Goal: Check status

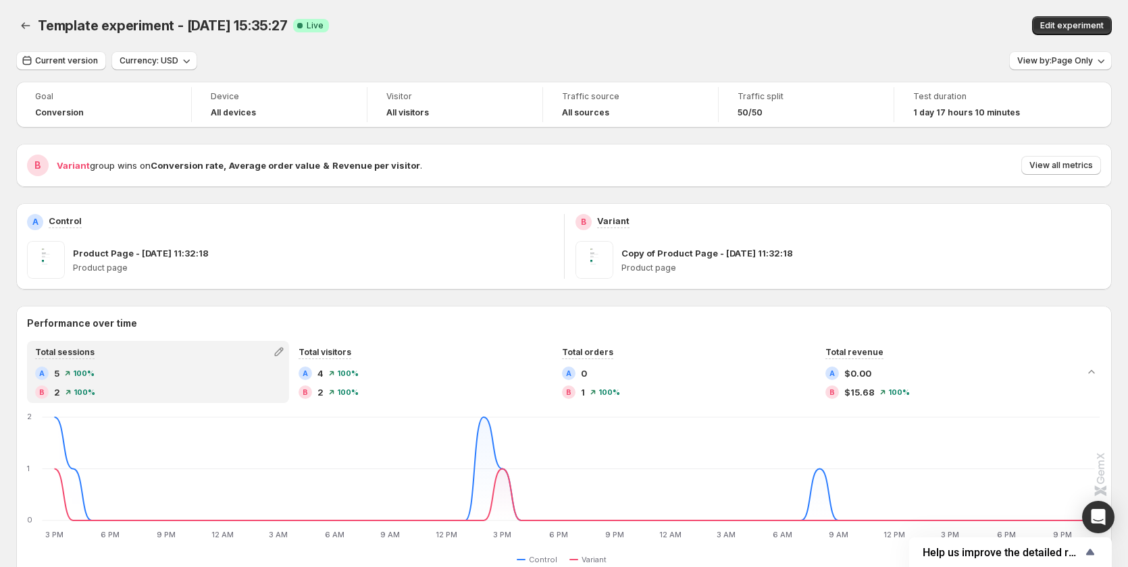
scroll to position [126, 0]
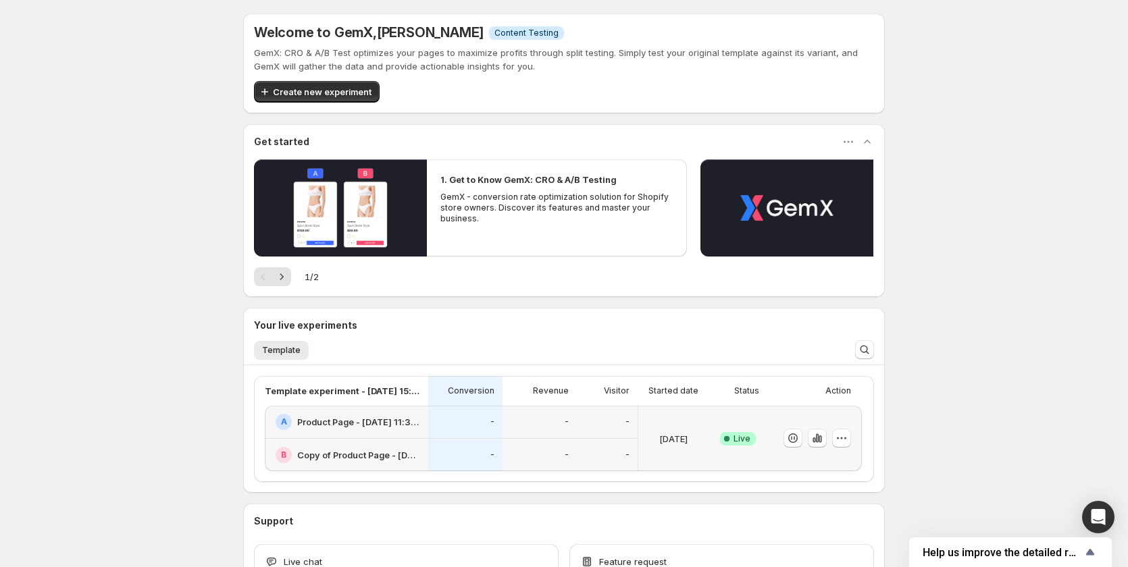
click at [492, 428] on div "-" at bounding box center [465, 422] width 58 height 16
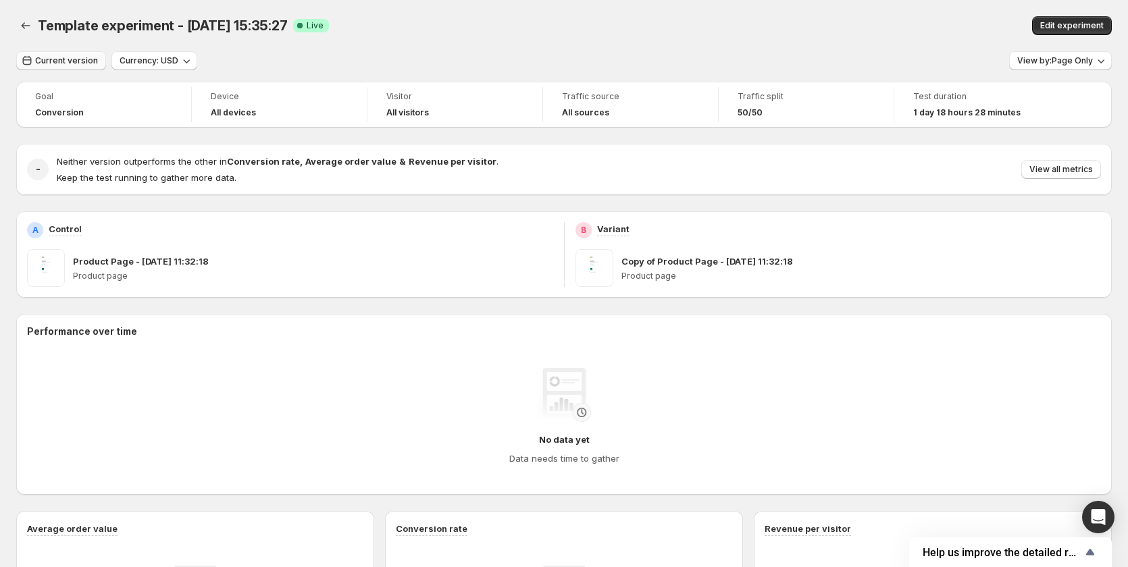
click at [53, 65] on span "Current version" at bounding box center [66, 60] width 63 height 11
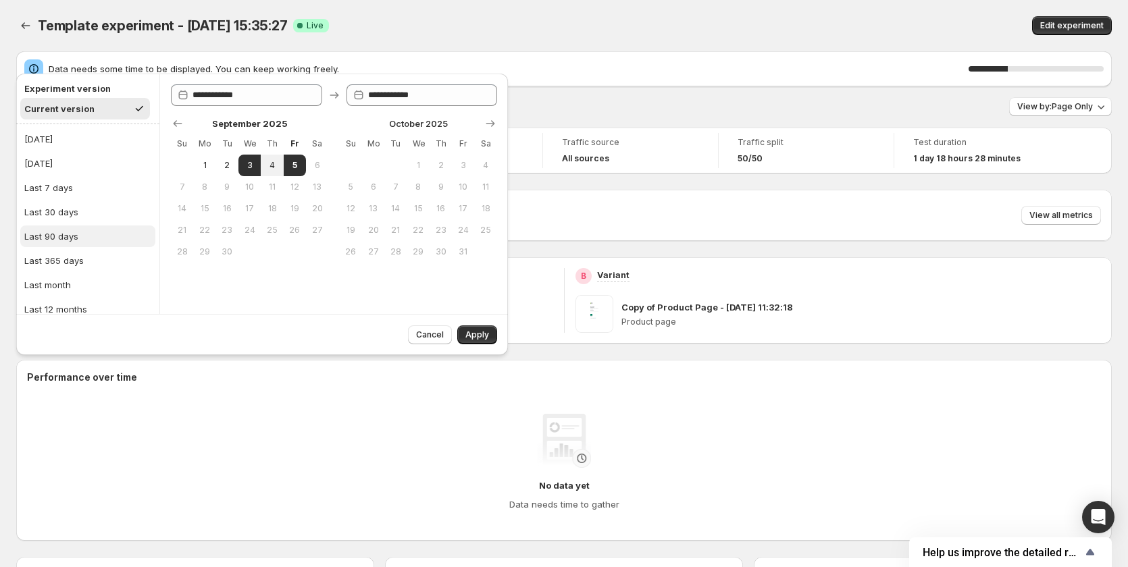
click at [79, 227] on button "Last 90 days" at bounding box center [87, 237] width 135 height 22
type input "**********"
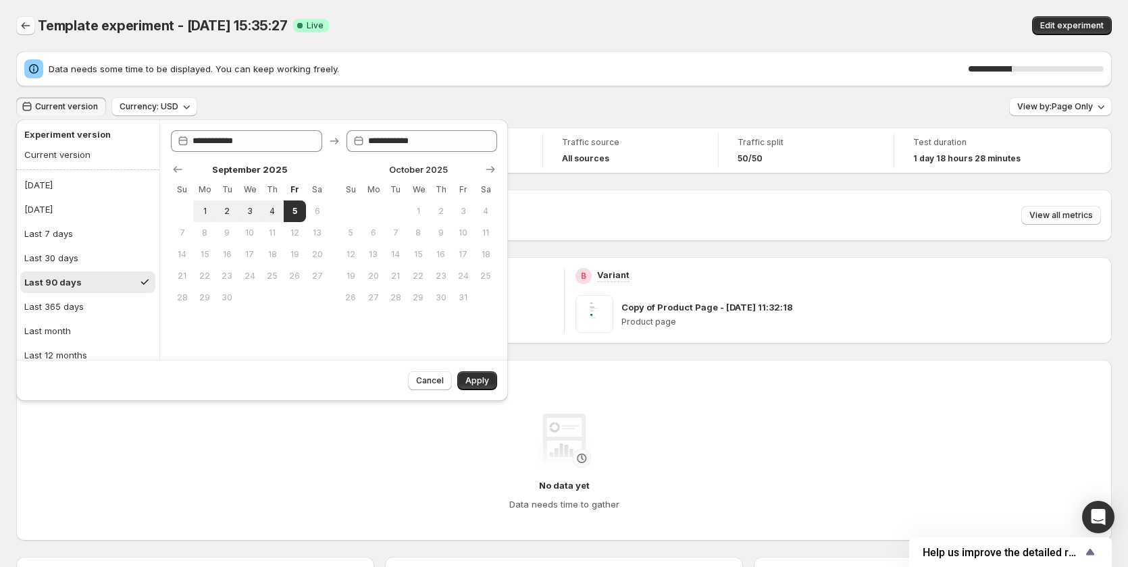
click at [32, 24] on button "Back" at bounding box center [25, 25] width 19 height 19
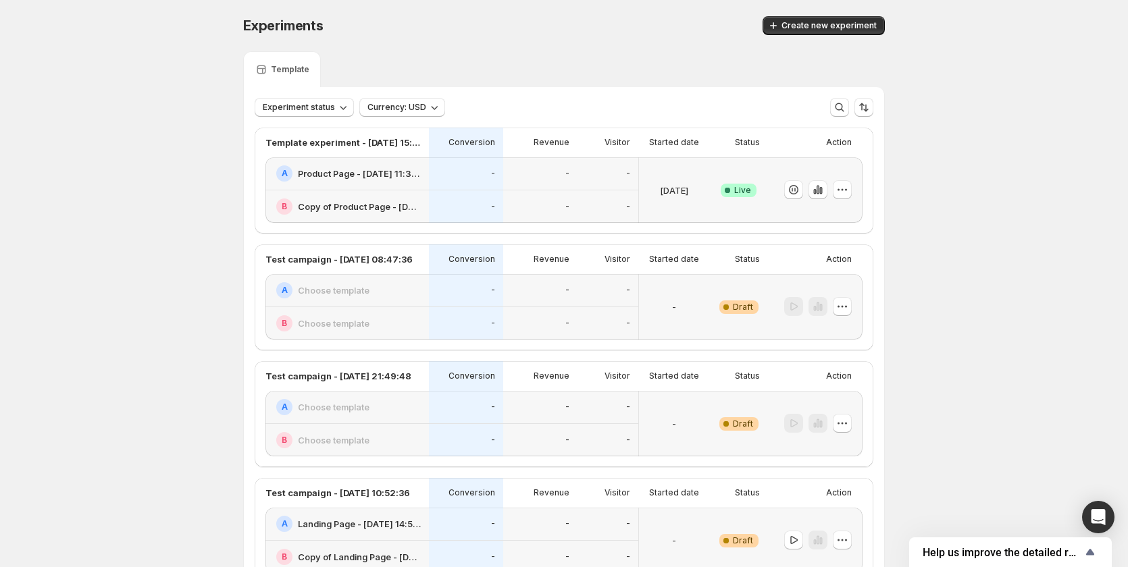
click at [508, 188] on div "-" at bounding box center [540, 173] width 74 height 33
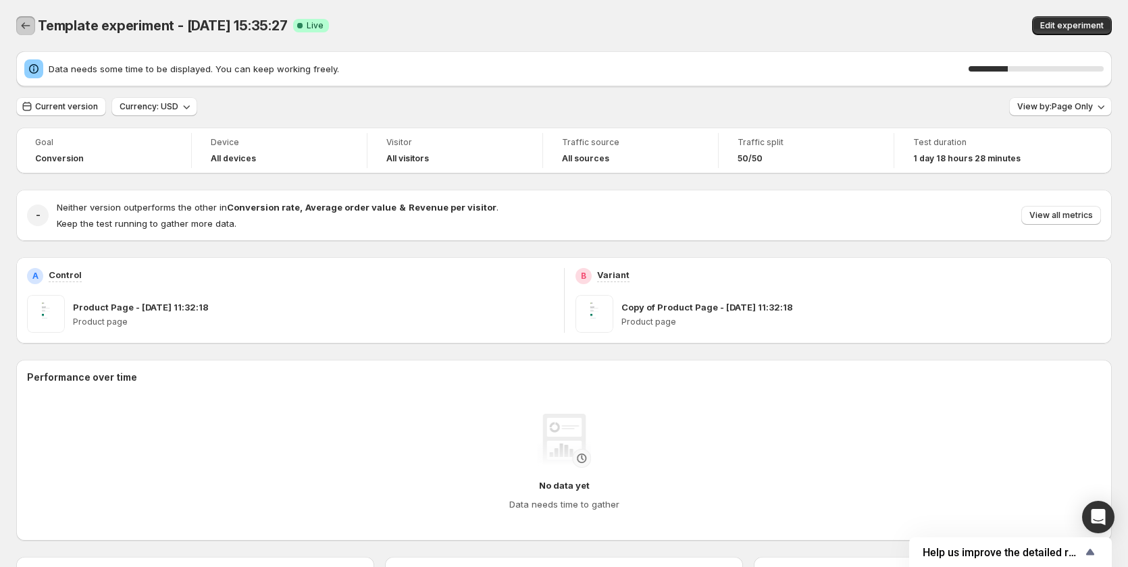
click at [24, 23] on icon "Back" at bounding box center [26, 26] width 14 height 14
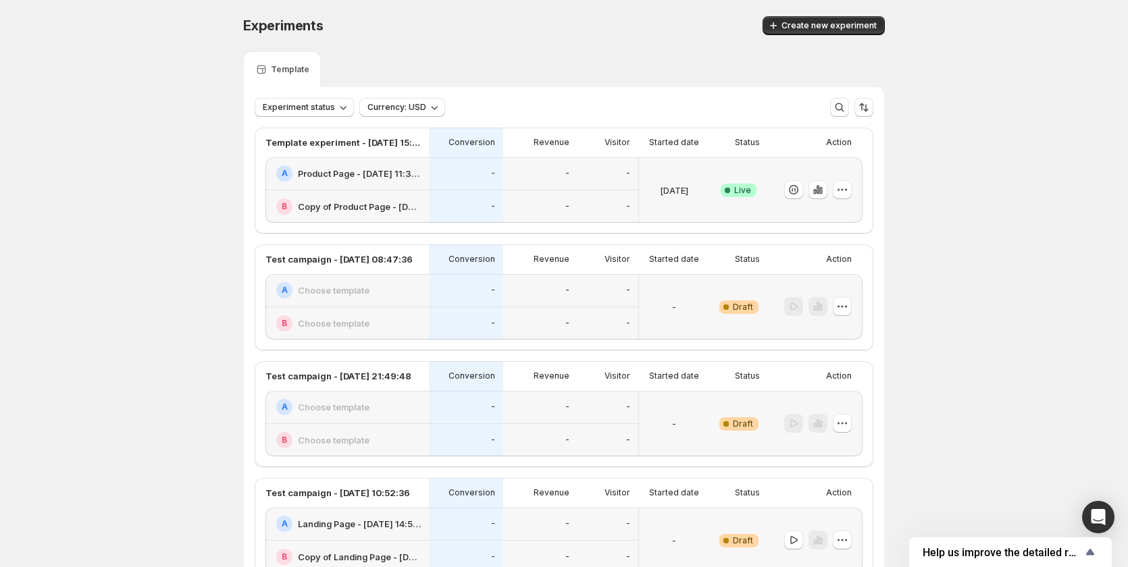
click at [521, 316] on div "-" at bounding box center [540, 323] width 58 height 17
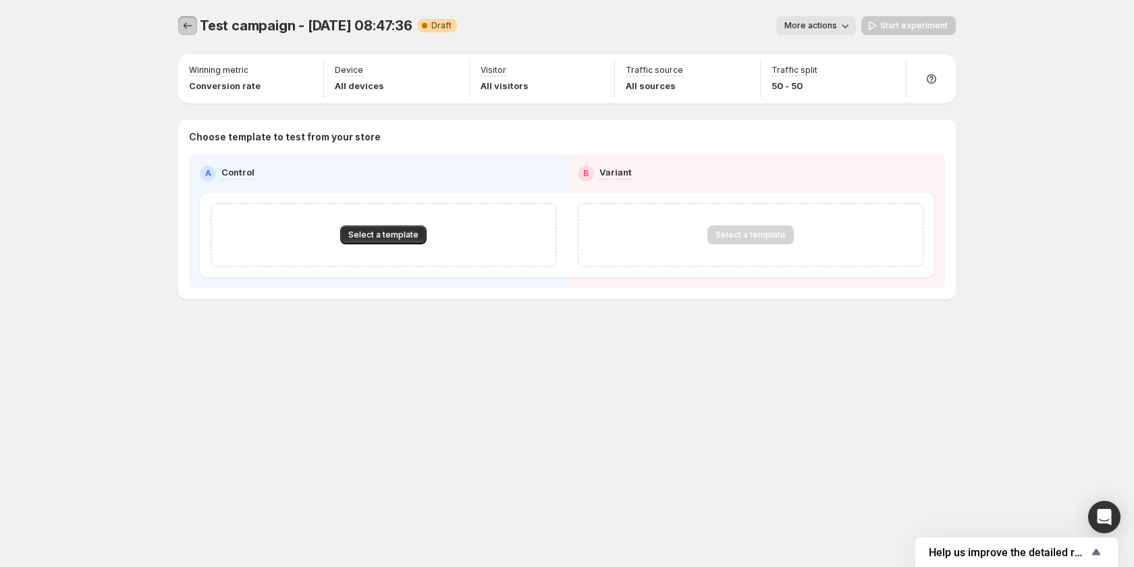
click at [191, 24] on icon "Experiments" at bounding box center [188, 26] width 14 height 14
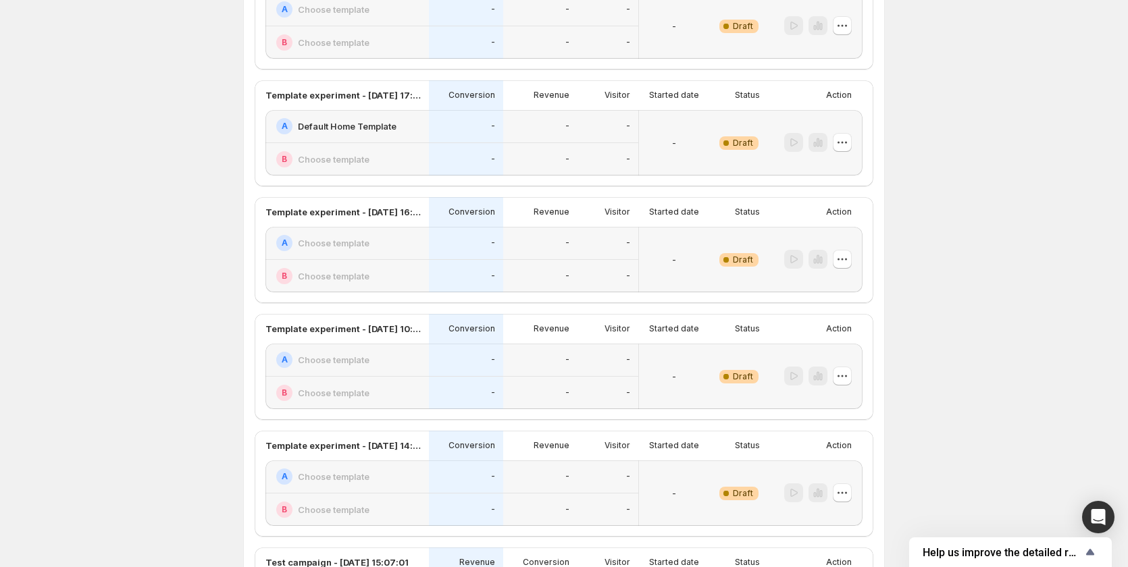
scroll to position [1553, 0]
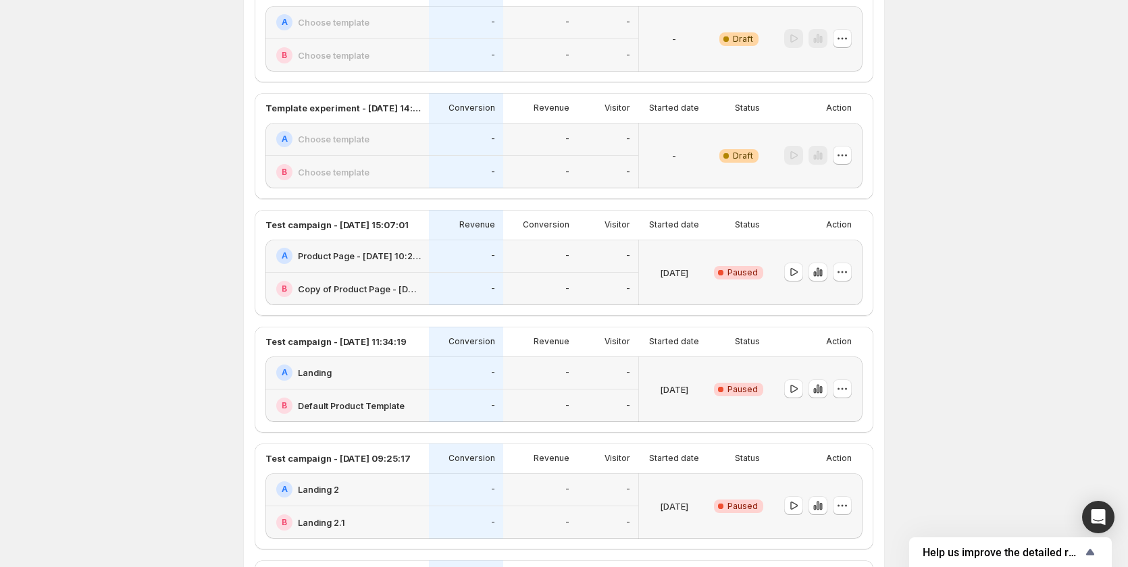
click at [573, 273] on div "-" at bounding box center [540, 289] width 74 height 33
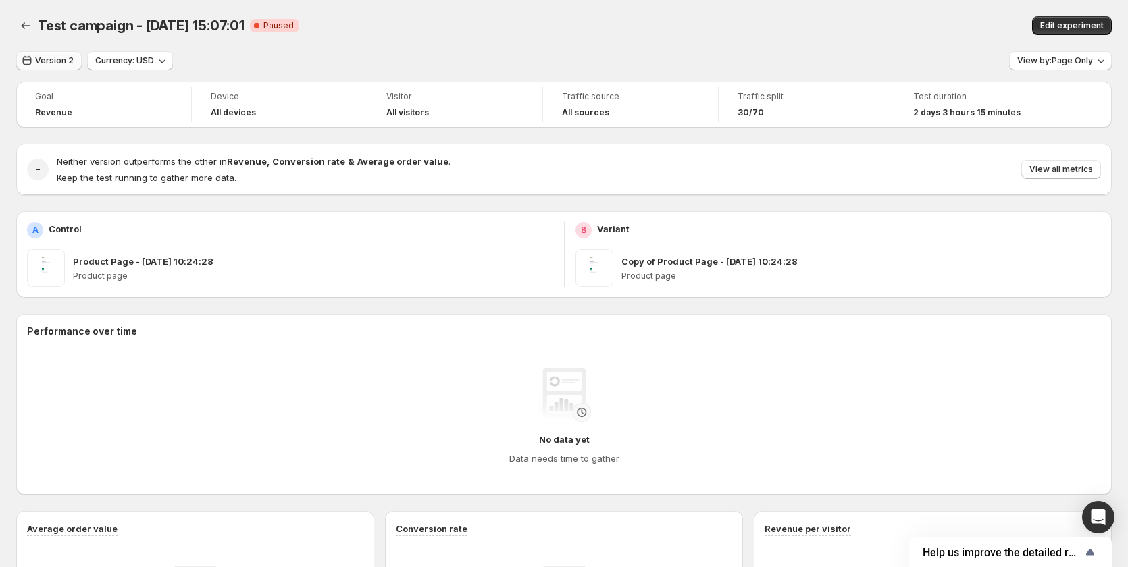
click at [57, 54] on button "Version 2" at bounding box center [49, 60] width 66 height 19
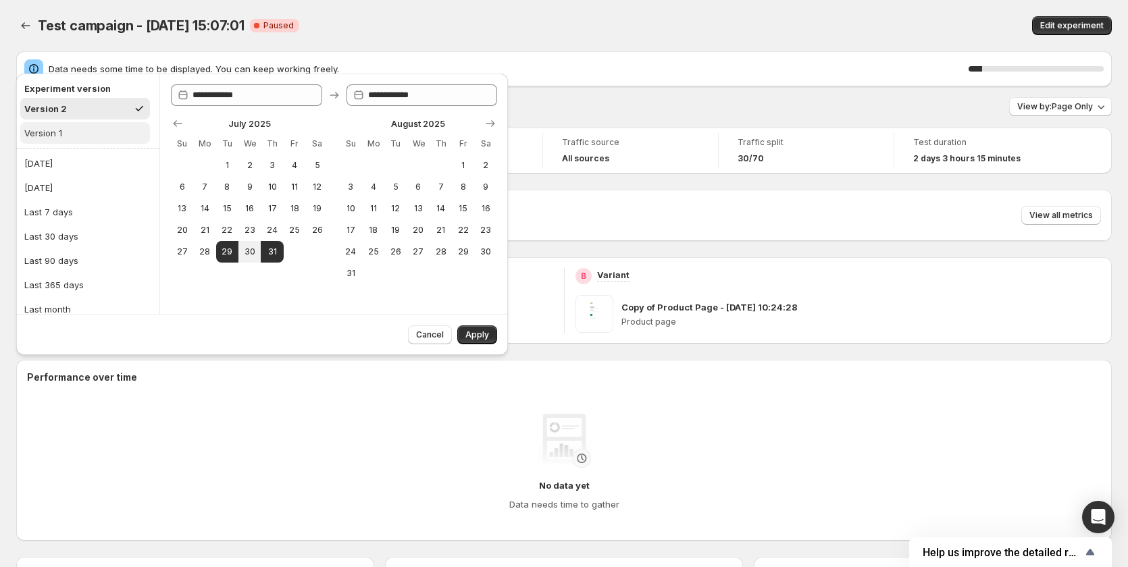
click at [73, 135] on button "Version 1" at bounding box center [85, 133] width 130 height 22
type input "**********"
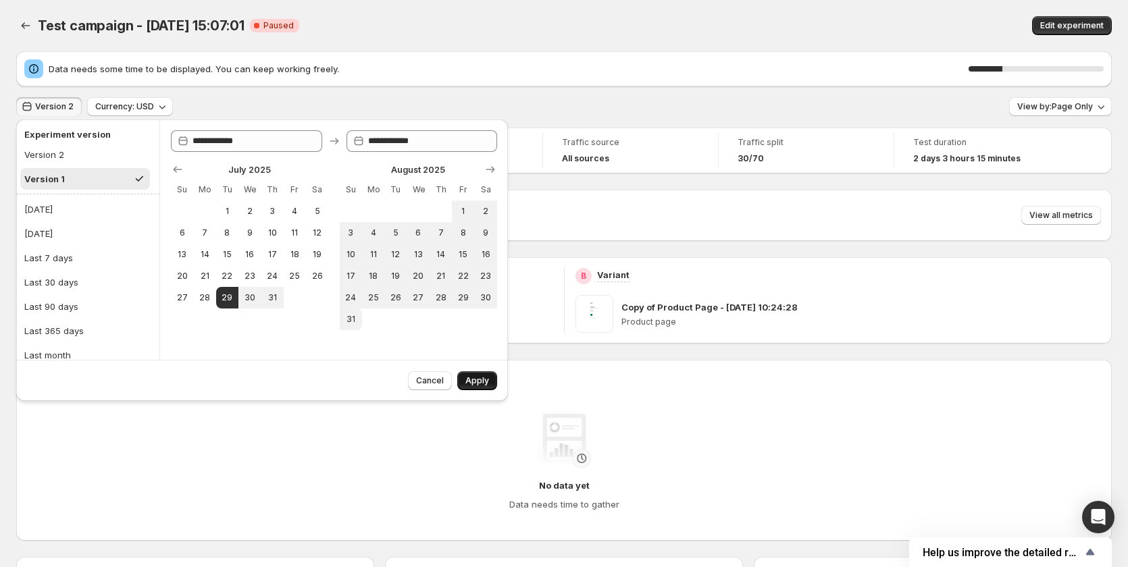
click at [482, 379] on span "Apply" at bounding box center [477, 380] width 24 height 11
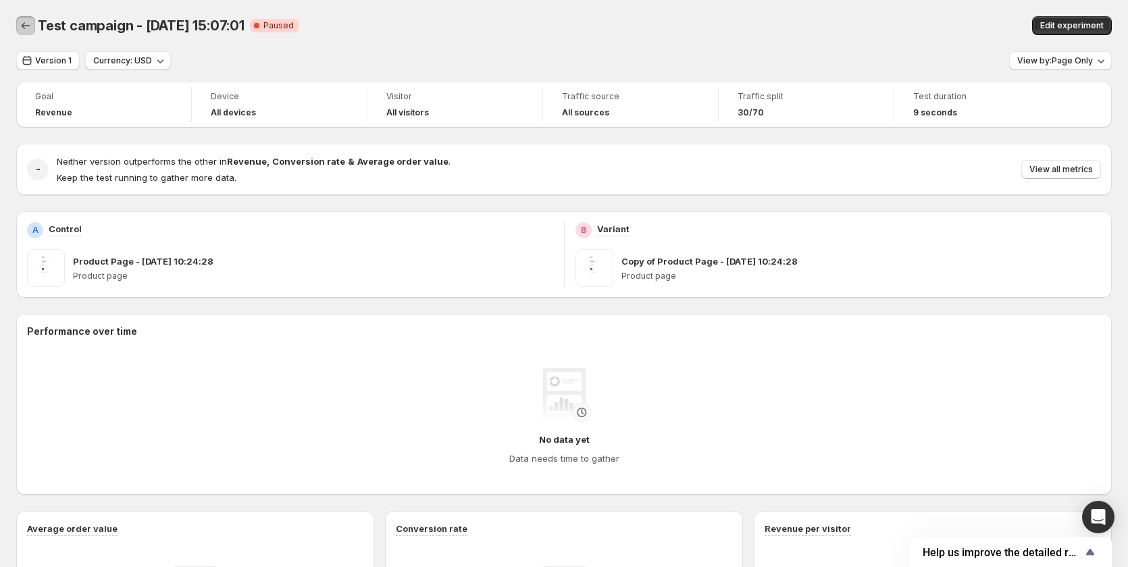
click at [26, 32] on button "Back" at bounding box center [25, 25] width 19 height 19
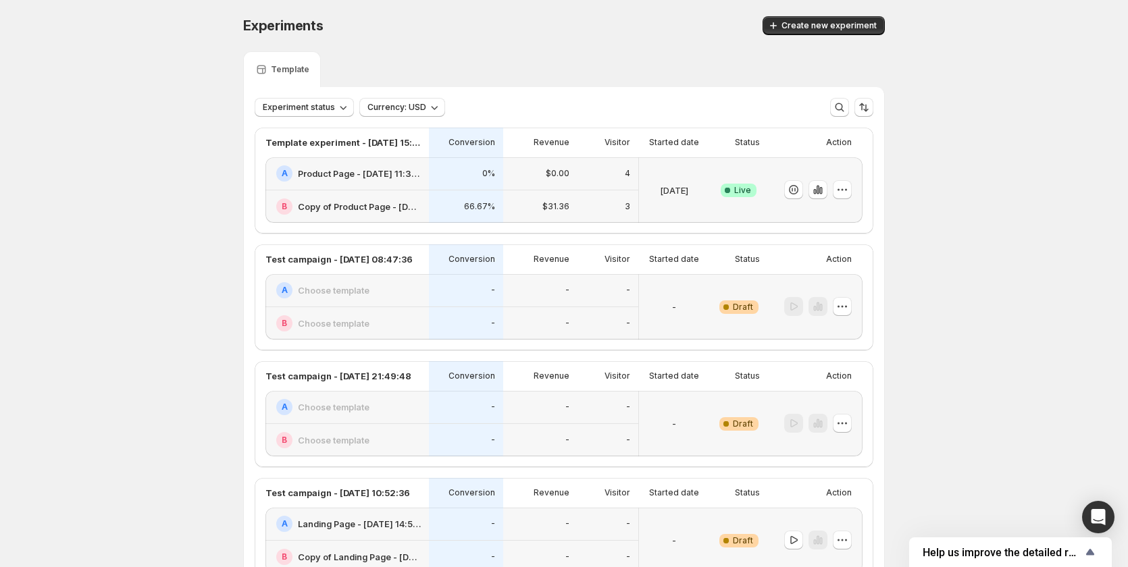
click at [352, 200] on h2 "Copy of Product Page - [DATE] 11:32:18" at bounding box center [359, 207] width 123 height 14
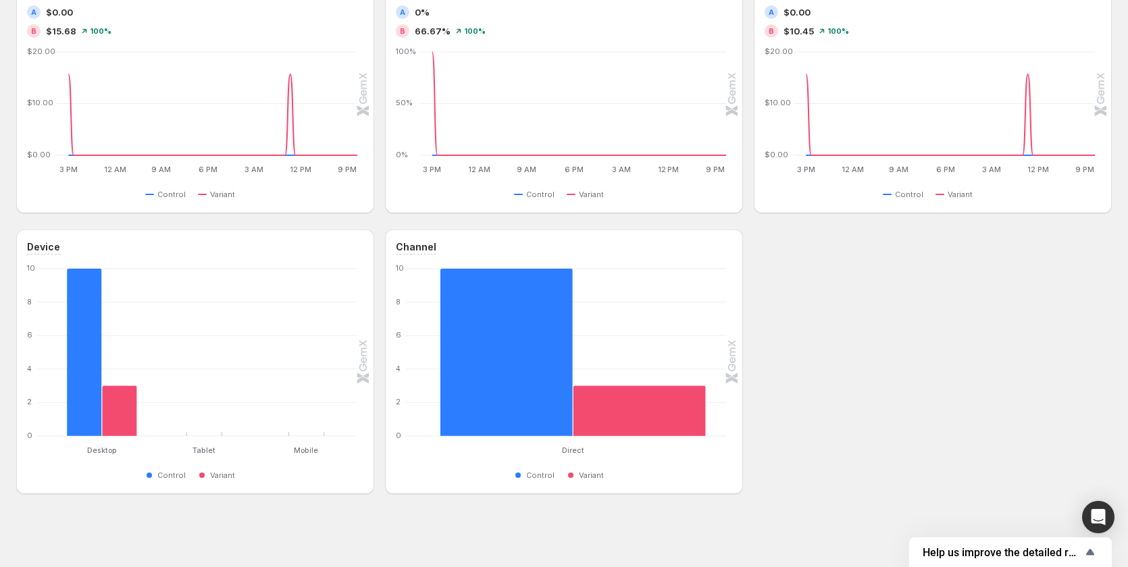
scroll to position [282, 0]
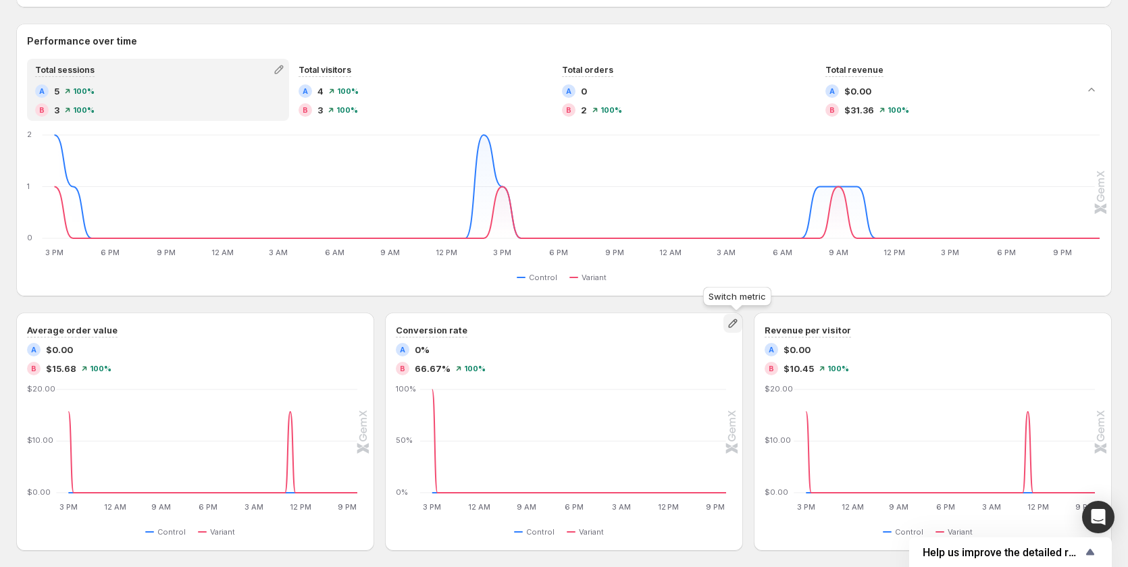
click at [739, 324] on icon "button" at bounding box center [733, 324] width 14 height 14
click at [696, 351] on span "Click-through rate" at bounding box center [682, 351] width 77 height 11
click at [736, 318] on icon "button" at bounding box center [733, 324] width 14 height 14
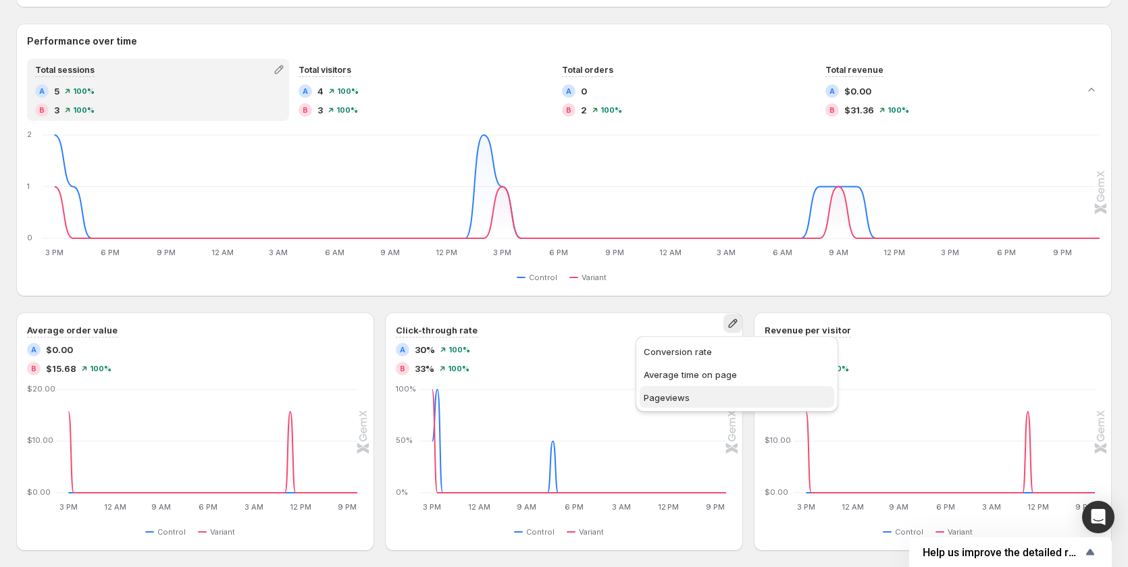
click at [706, 388] on button "Pageviews" at bounding box center [736, 397] width 194 height 22
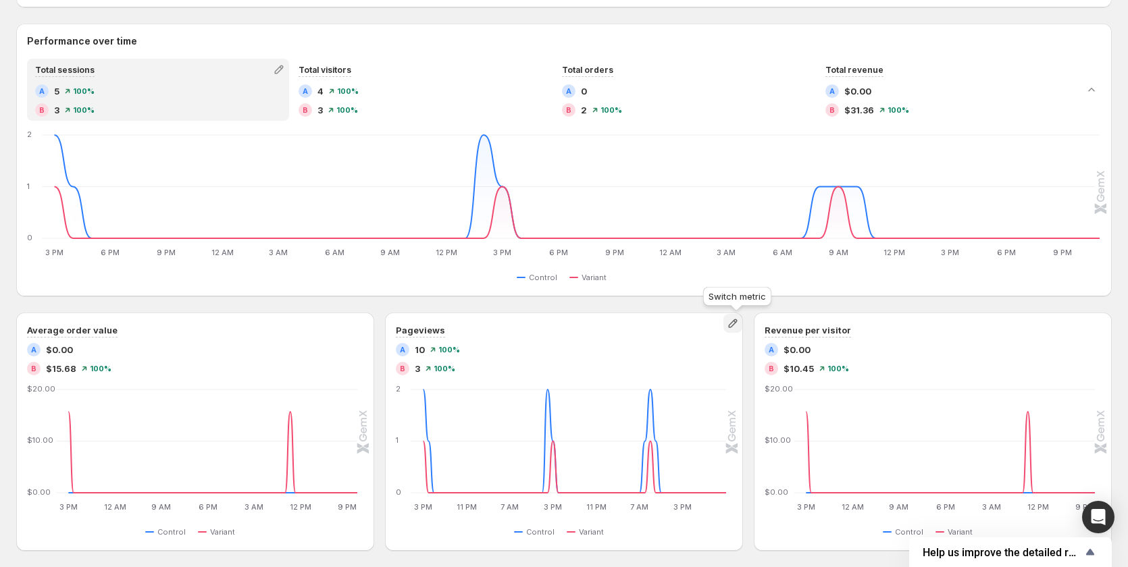
click at [729, 321] on button "button" at bounding box center [732, 323] width 19 height 19
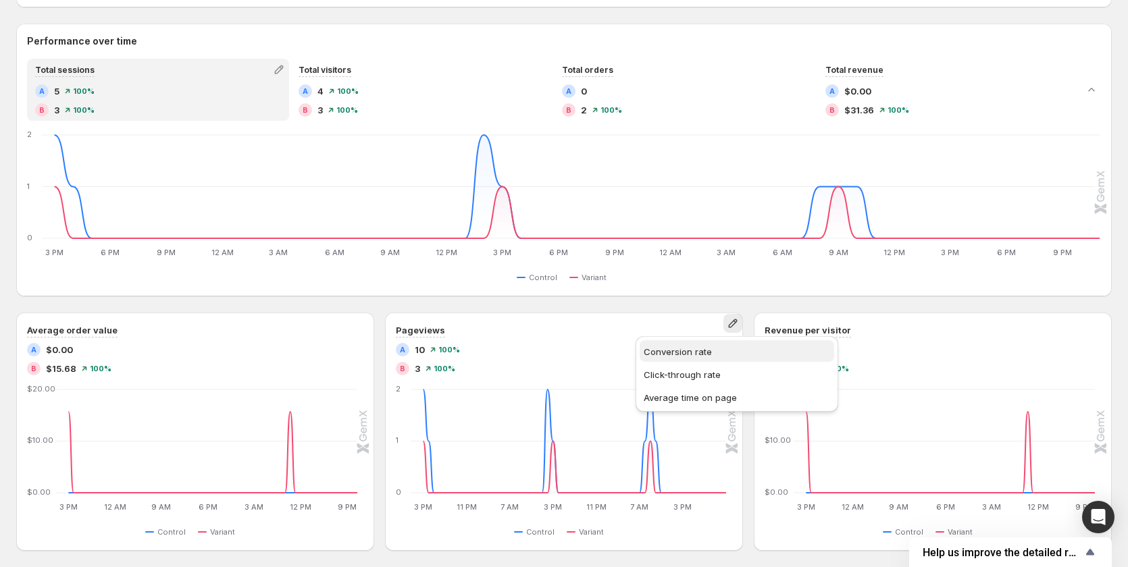
click at [706, 357] on span "Conversion rate" at bounding box center [678, 351] width 68 height 11
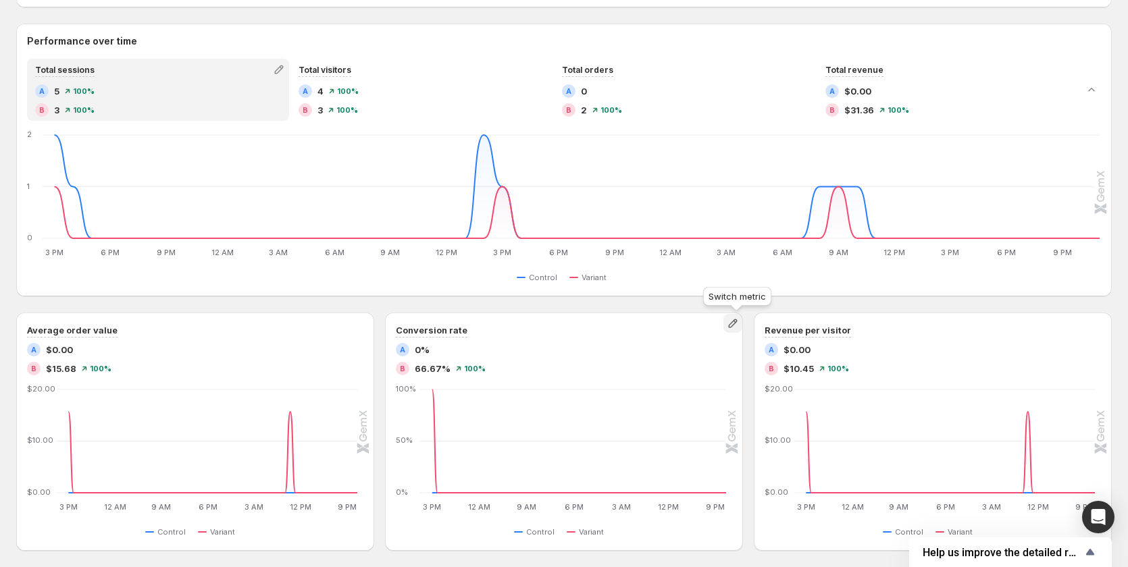
click at [738, 325] on icon "button" at bounding box center [733, 324] width 14 height 14
click at [728, 329] on button "button" at bounding box center [732, 323] width 19 height 19
click at [734, 325] on icon "button" at bounding box center [732, 323] width 9 height 9
click at [700, 353] on span "Click-through rate" at bounding box center [682, 351] width 77 height 11
click at [733, 323] on icon "button" at bounding box center [733, 324] width 14 height 14
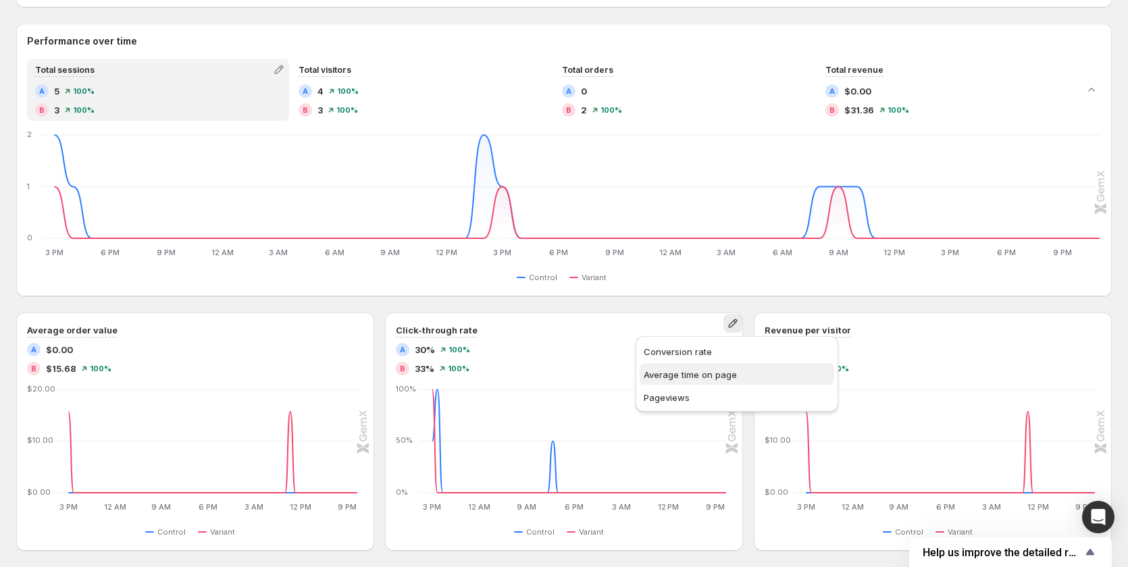
click at [709, 371] on span "Average time on page" at bounding box center [690, 374] width 93 height 11
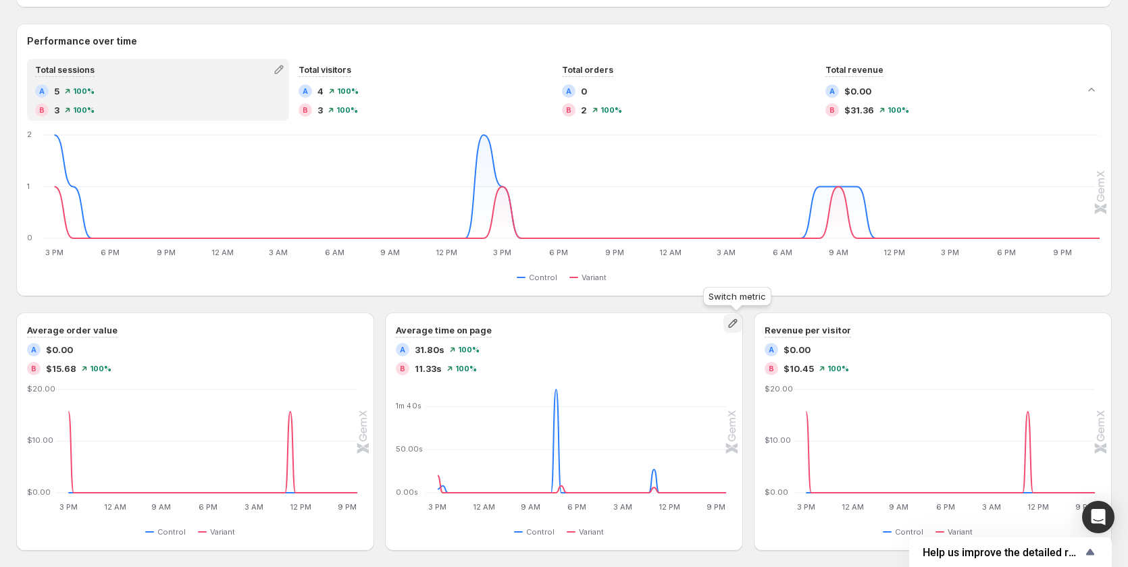
click at [739, 319] on icon "button" at bounding box center [733, 324] width 14 height 14
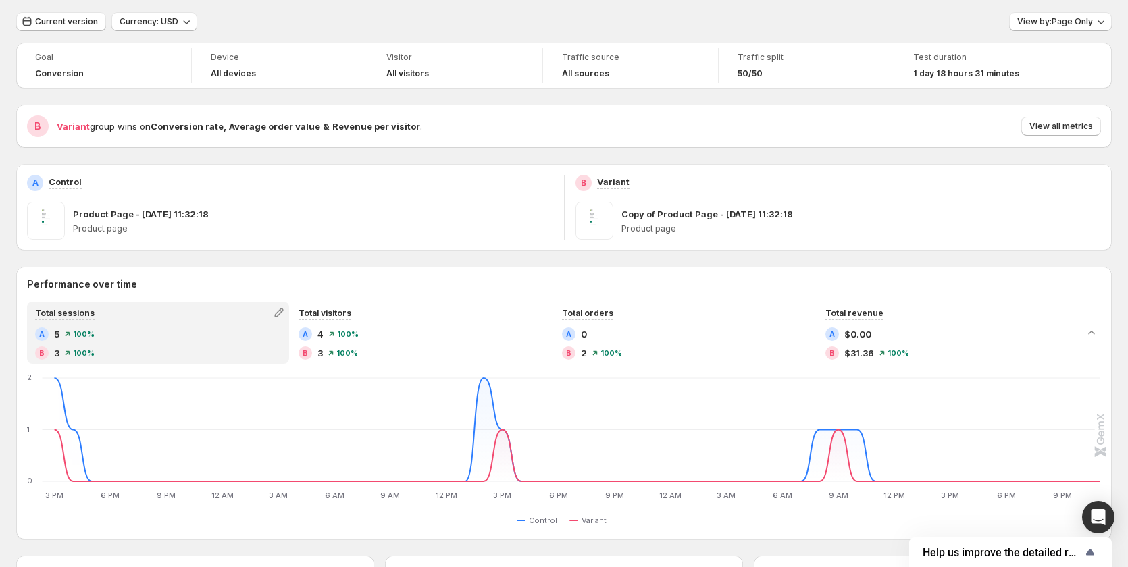
scroll to position [0, 0]
